Goal: Information Seeking & Learning: Learn about a topic

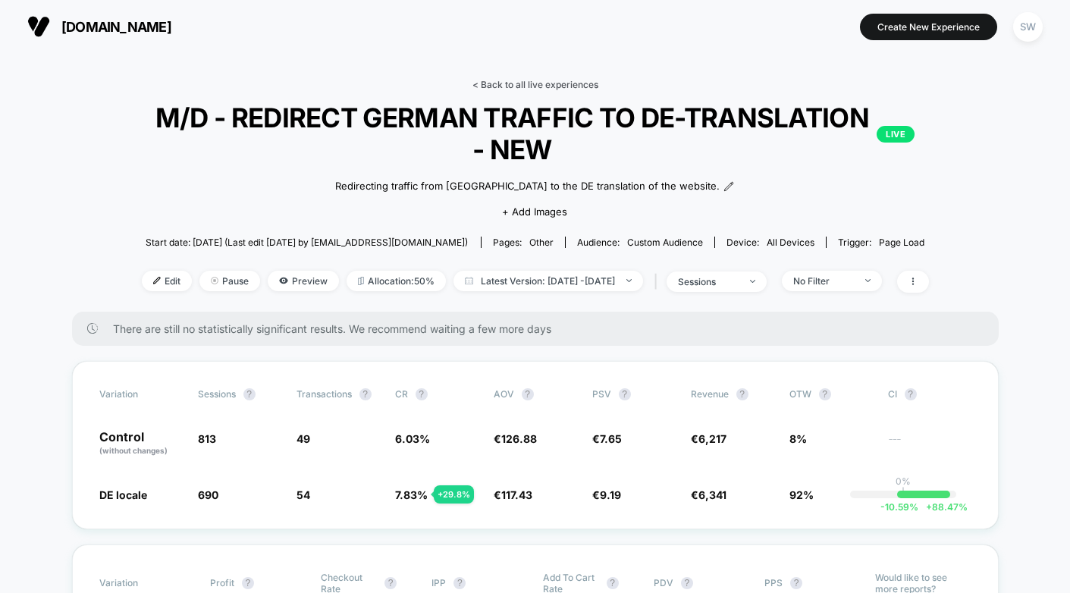
click at [549, 82] on link "< Back to all live experiences" at bounding box center [536, 84] width 126 height 11
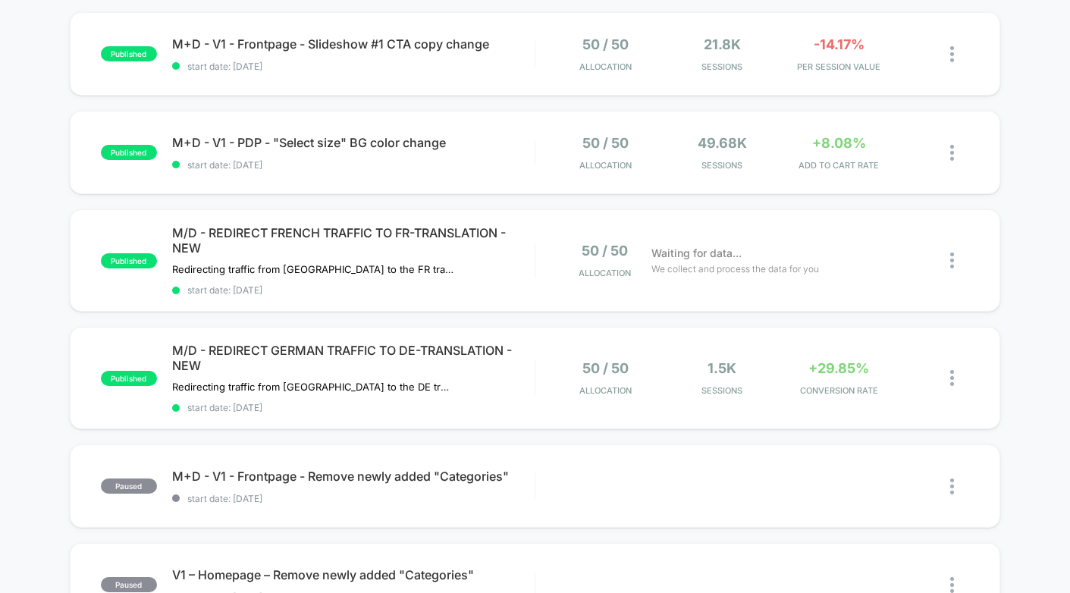
scroll to position [186, 0]
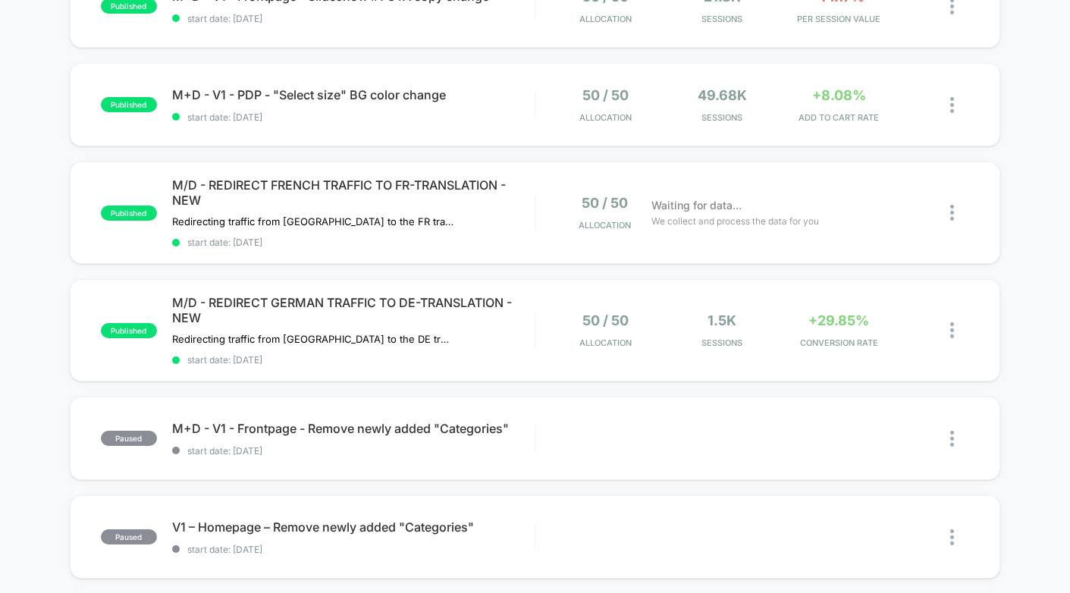
scroll to position [199, 0]
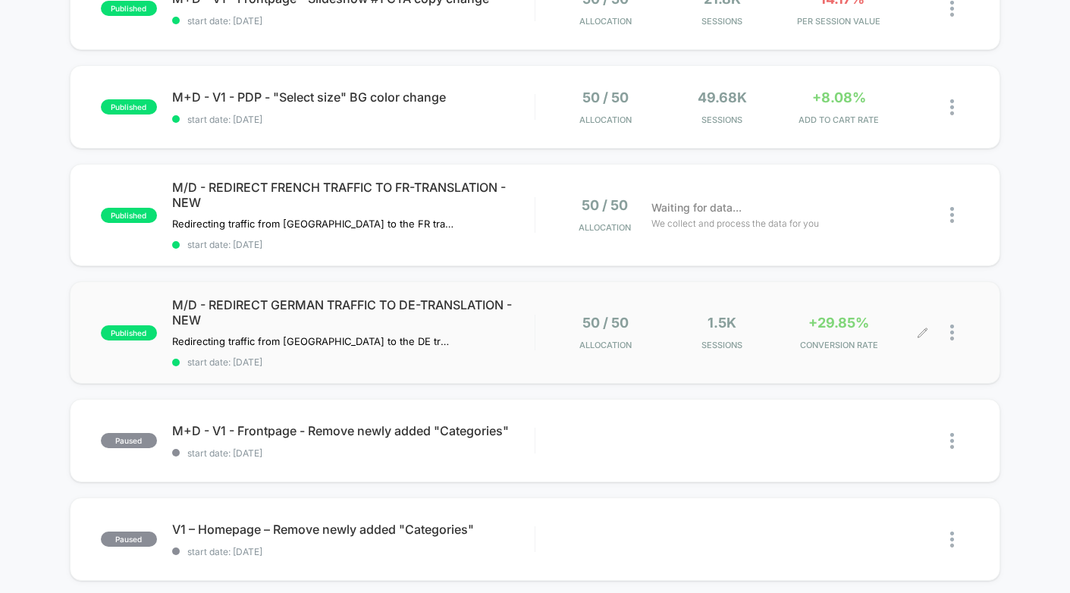
click at [546, 345] on div "50 / 50 Allocation 1.5k Sessions +29.85% CONVERSION RATE" at bounding box center [752, 333] width 434 height 36
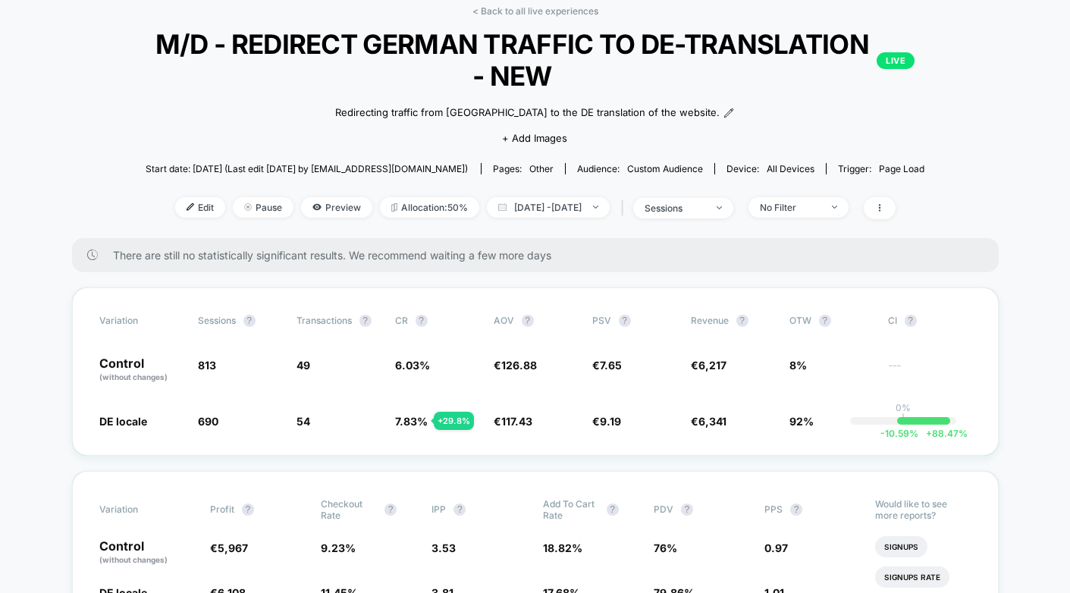
scroll to position [273, 0]
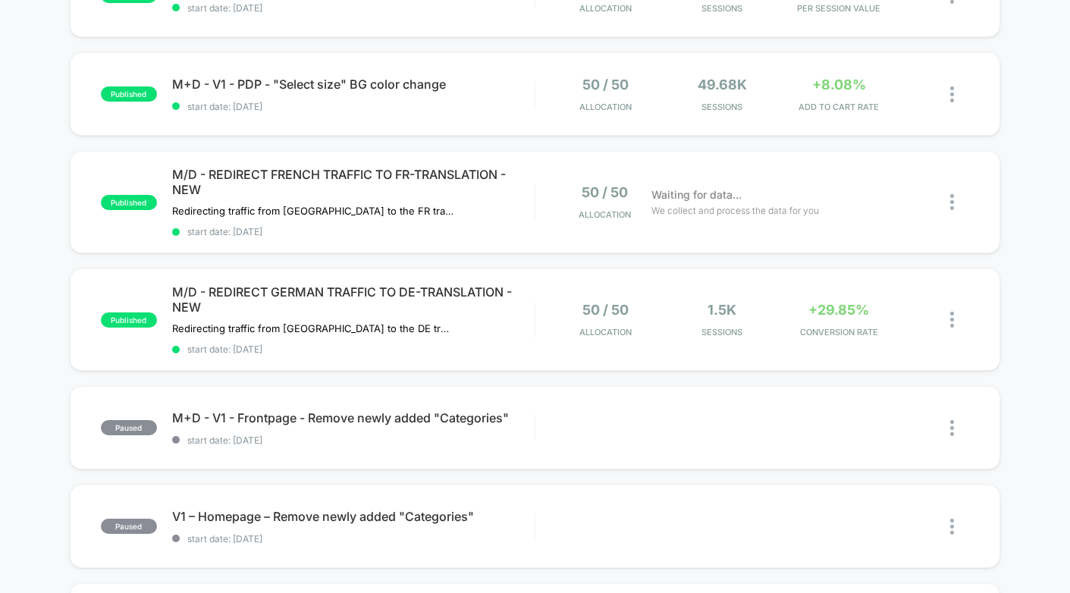
scroll to position [268, 0]
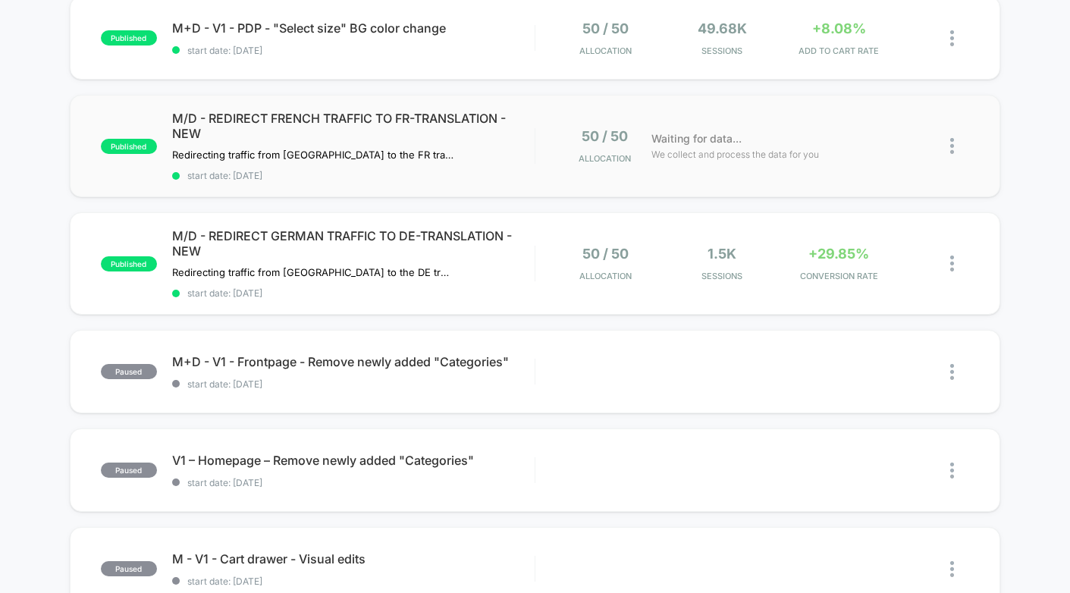
click at [721, 172] on div "published M/D - REDIRECT FRENCH TRAFFIC TO FR-TRANSLATION - NEW Redirecting tra…" at bounding box center [535, 146] width 931 height 102
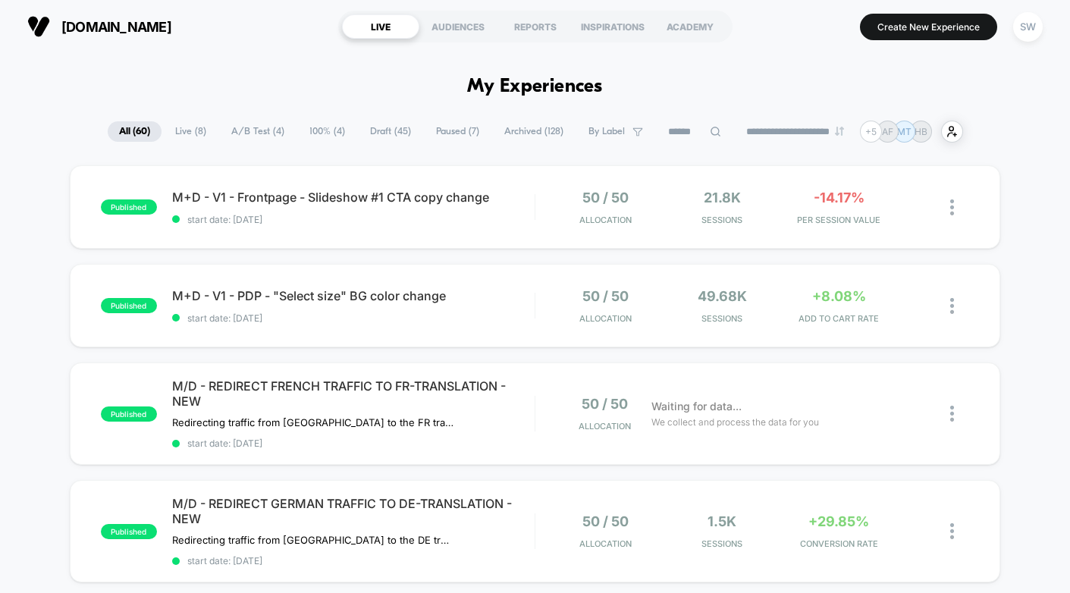
click at [257, 127] on span "A/B Test ( 4 )" at bounding box center [258, 131] width 76 height 20
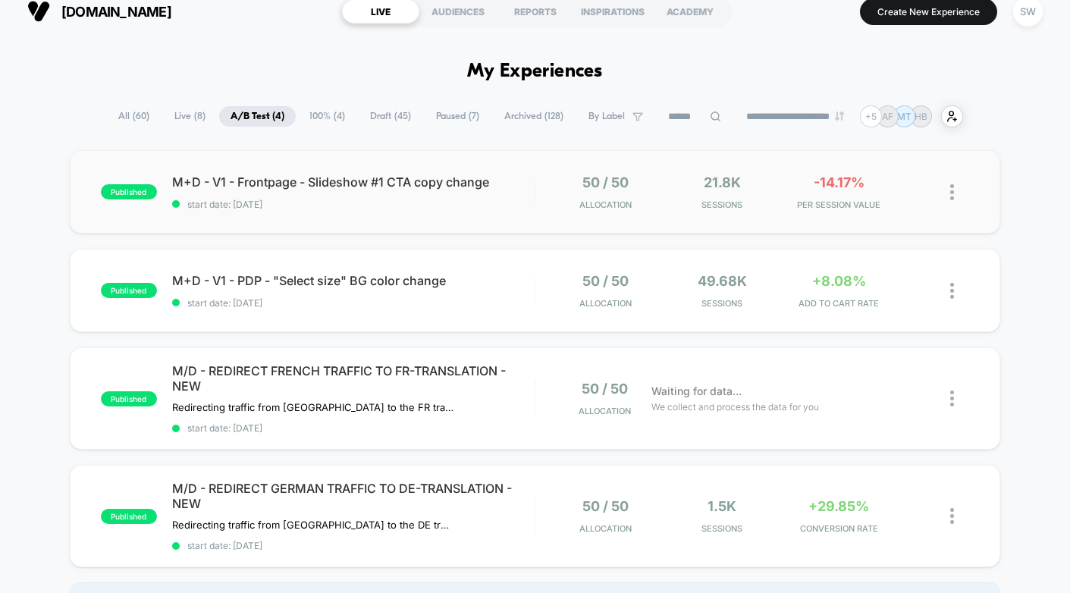
scroll to position [3, 0]
